Goal: Obtain resource: Obtain resource

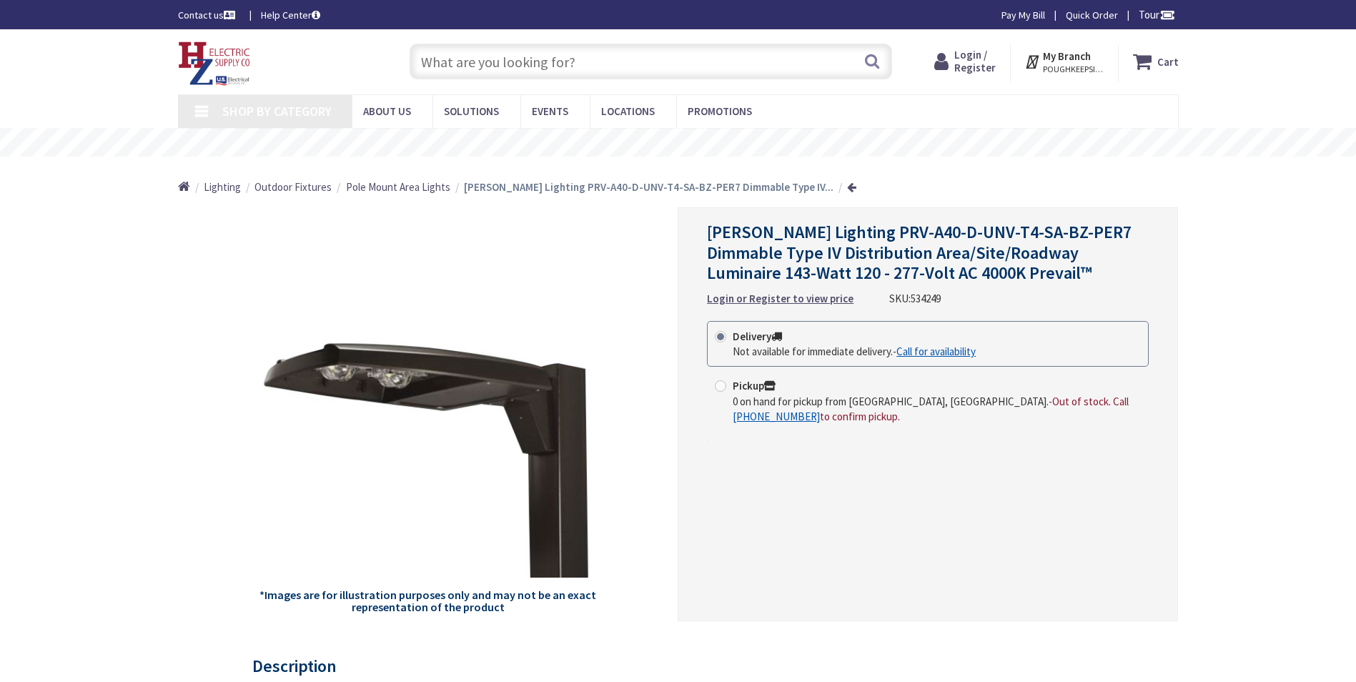
type input "[GEOGRAPHIC_DATA], [GEOGRAPHIC_DATA]"
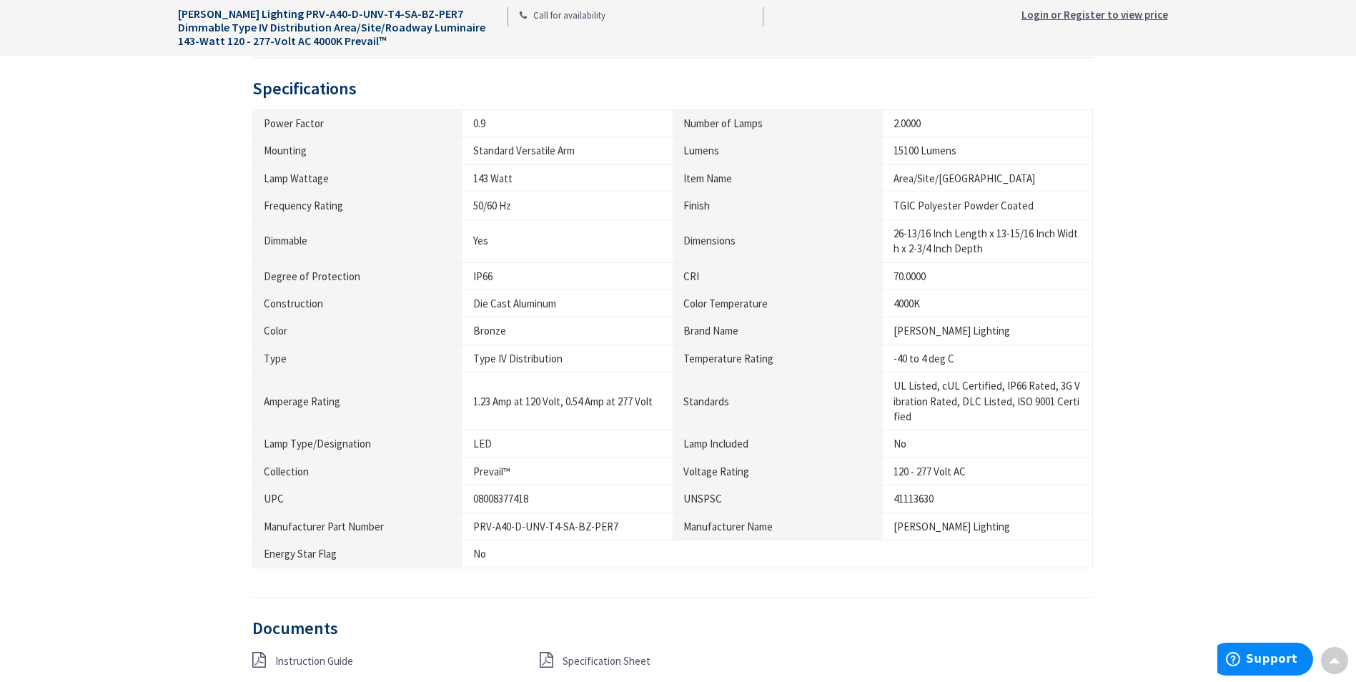
scroll to position [1073, 0]
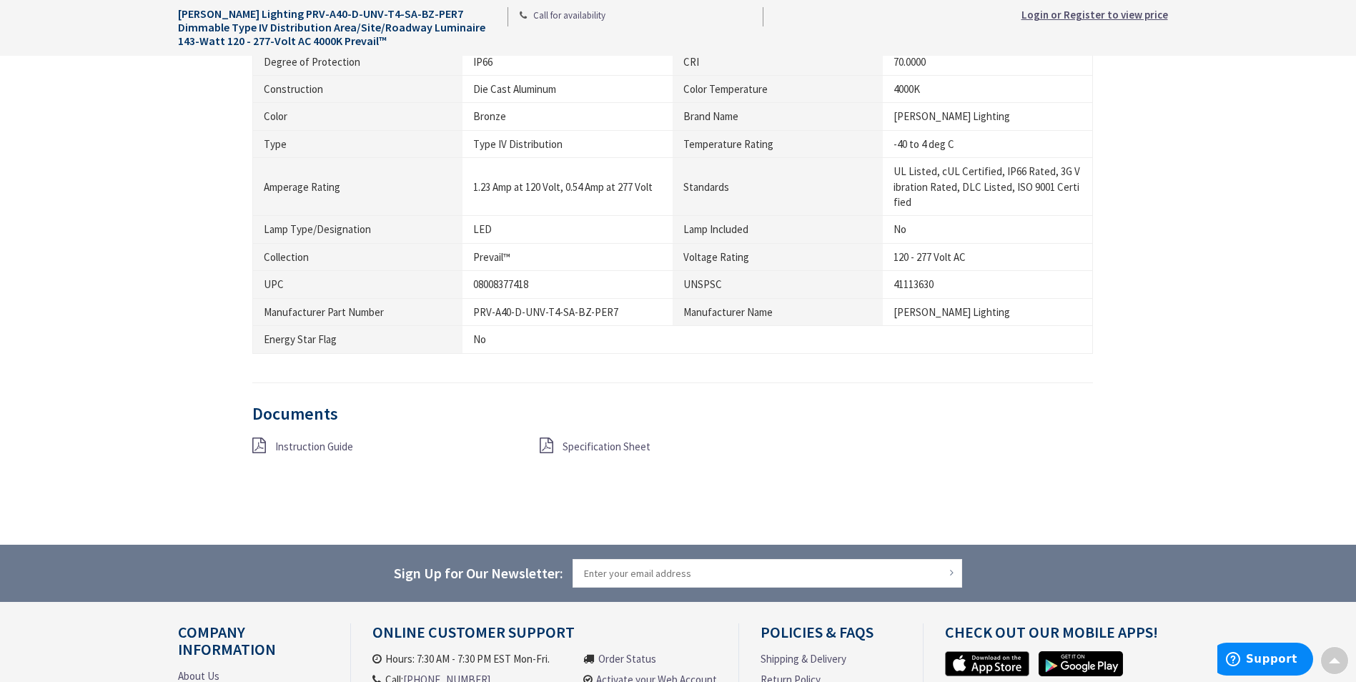
click at [616, 443] on span "Specification Sheet" at bounding box center [607, 447] width 88 height 14
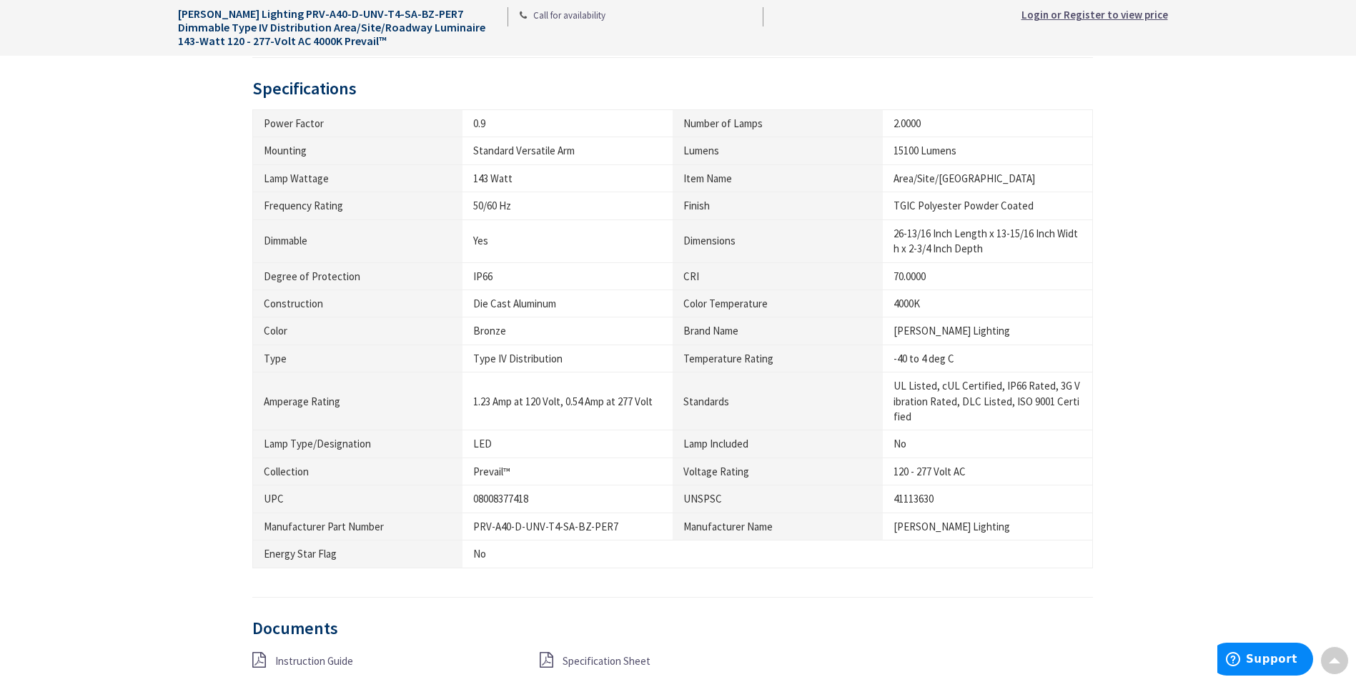
scroll to position [1144, 0]
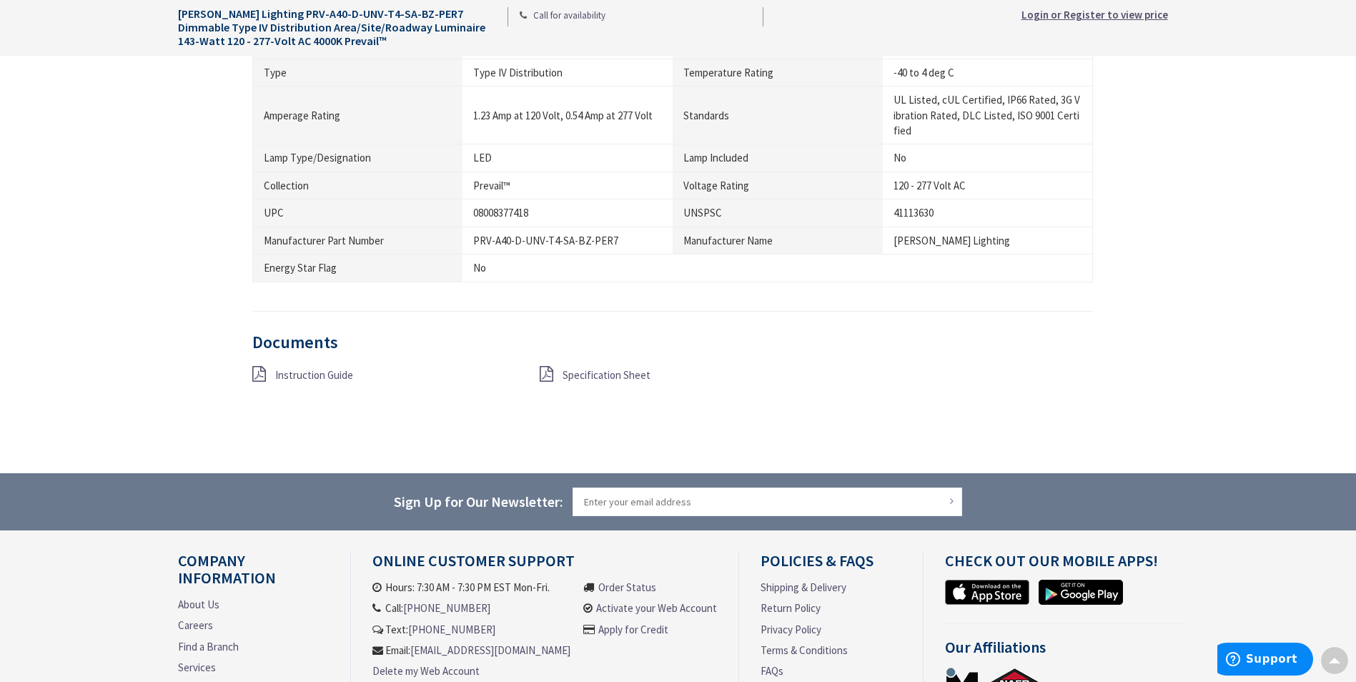
click at [591, 380] on span "Specification Sheet" at bounding box center [607, 375] width 88 height 14
